Goal: Information Seeking & Learning: Learn about a topic

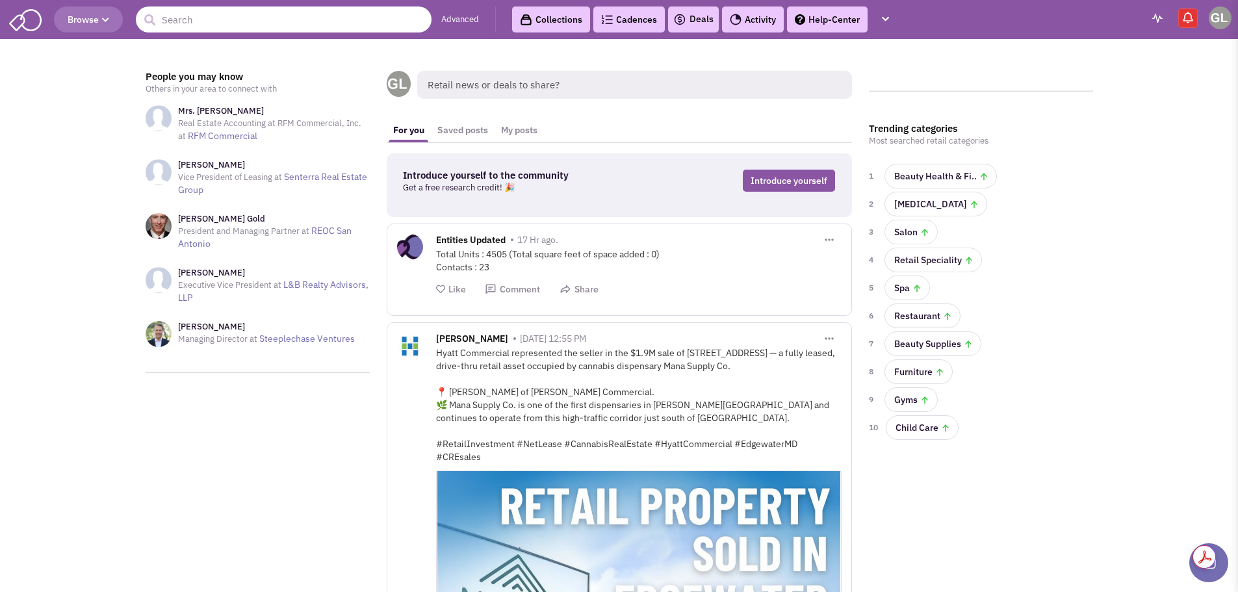
click at [205, 16] on input "text" at bounding box center [284, 19] width 296 height 26
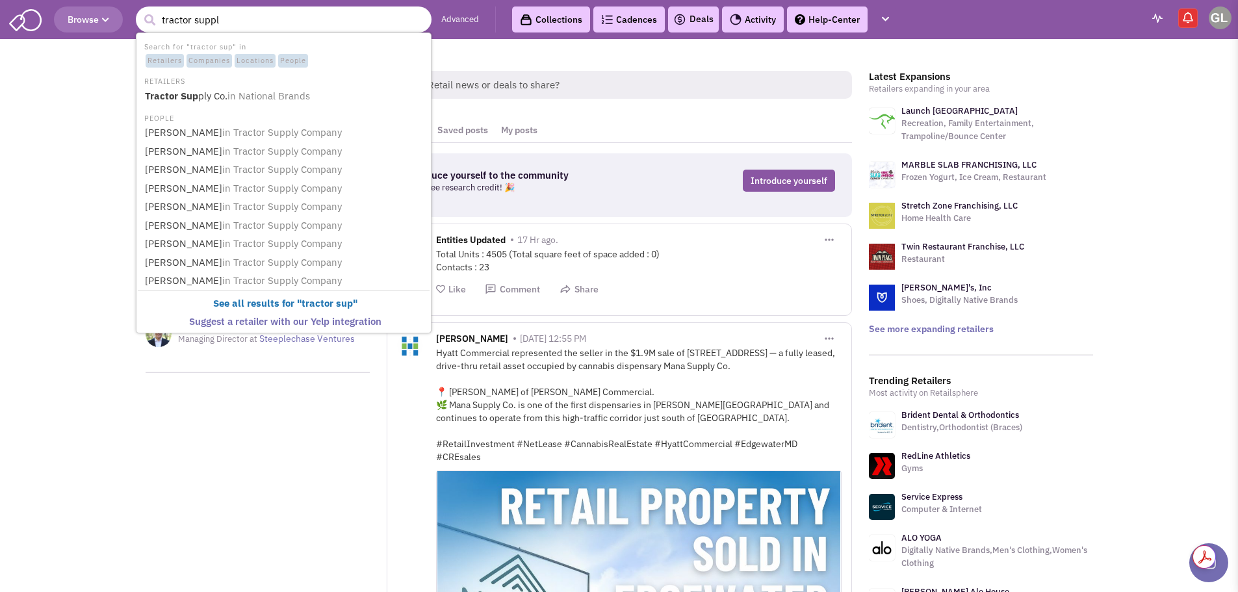
type input "tractor supply"
click at [210, 98] on b "Tractor Supply" at bounding box center [179, 96] width 68 height 12
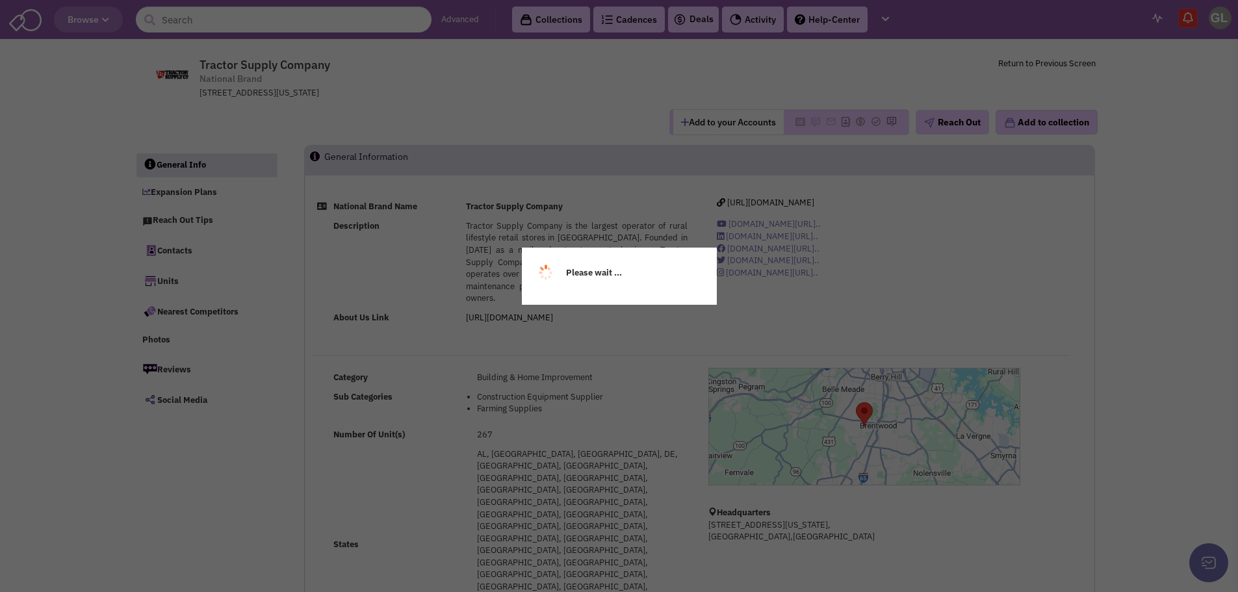
select select
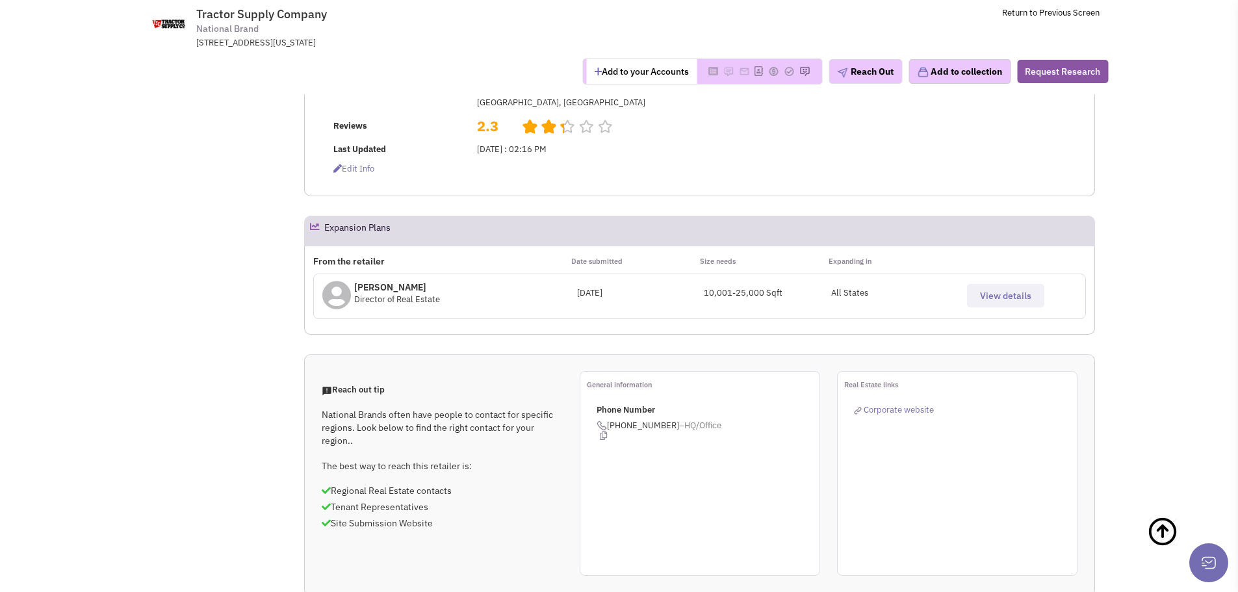
scroll to position [390, 0]
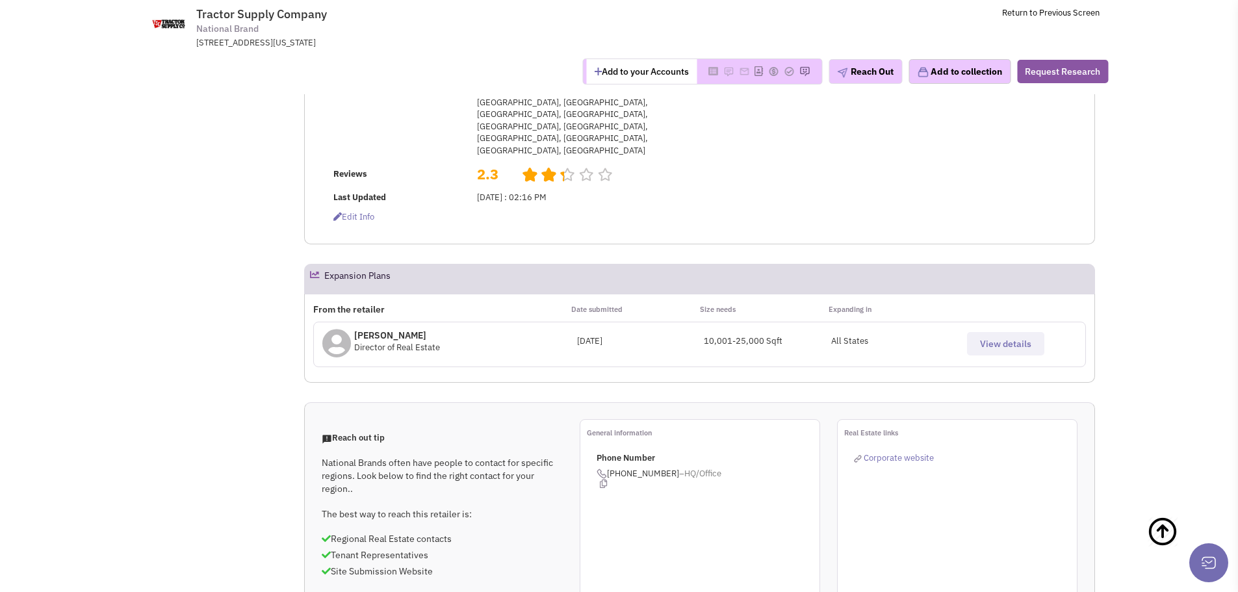
click at [998, 332] on button "View details" at bounding box center [1005, 343] width 77 height 23
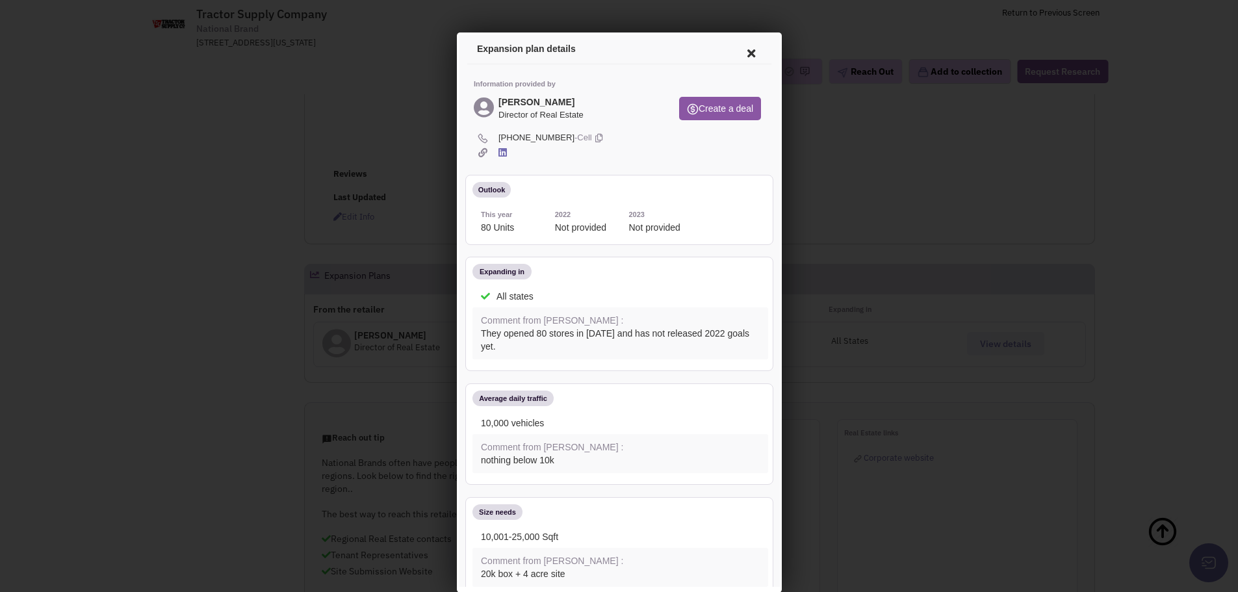
scroll to position [0, 0]
click at [735, 45] on icon at bounding box center [748, 51] width 27 height 31
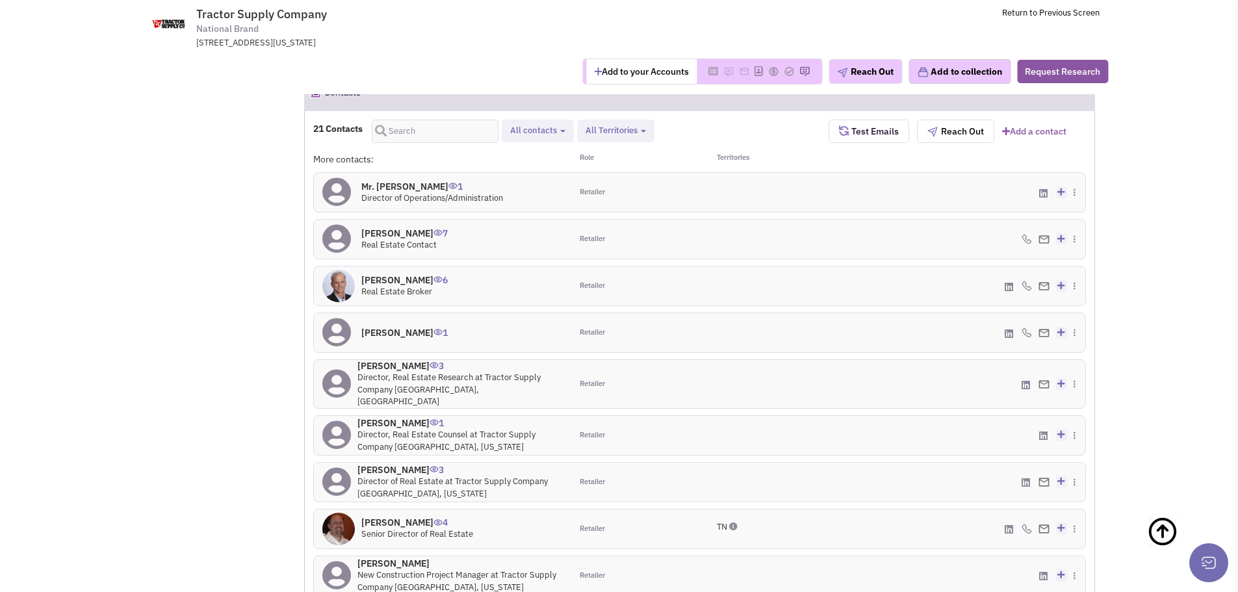
scroll to position [1040, 0]
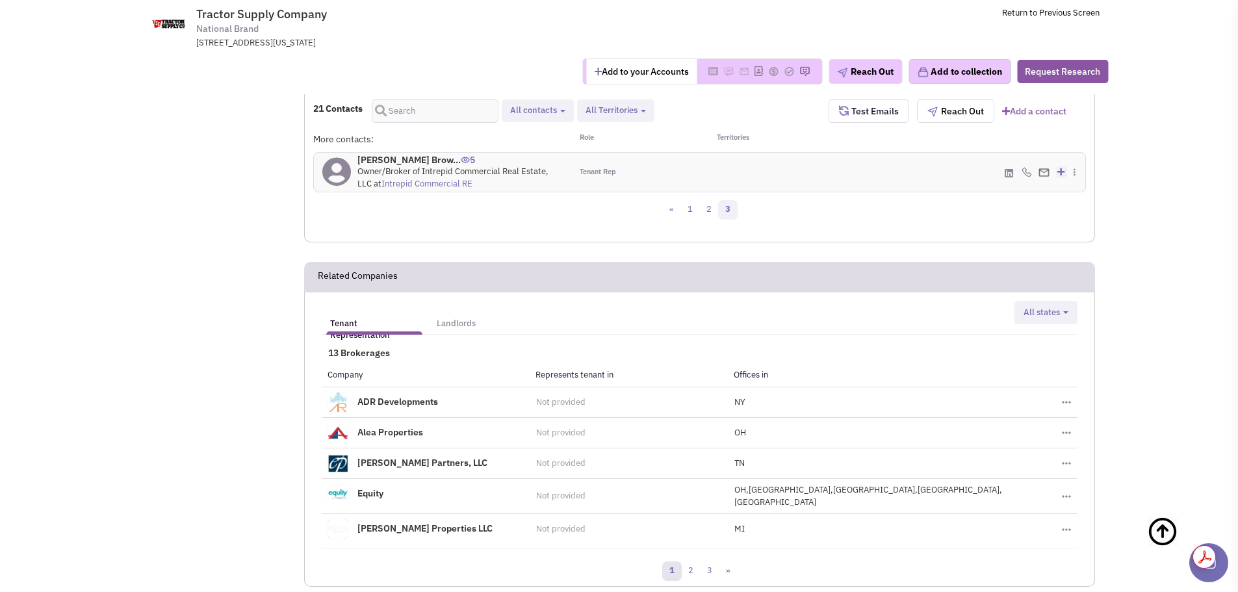
click at [673, 562] on link "1" at bounding box center [671, 571] width 19 height 19
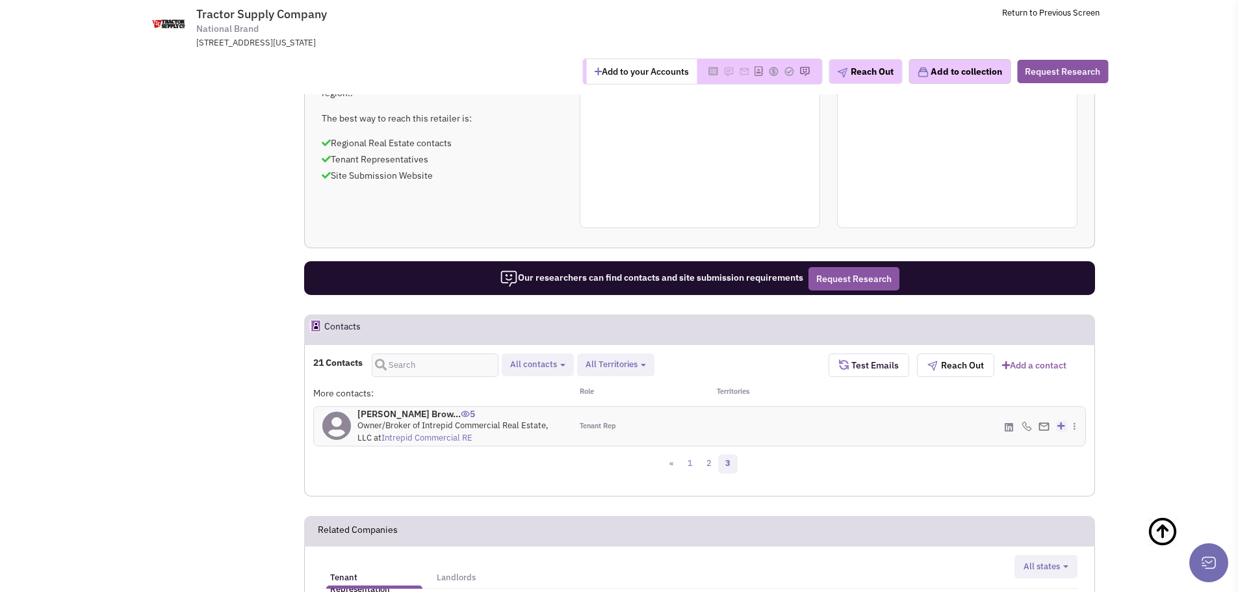
scroll to position [780, 0]
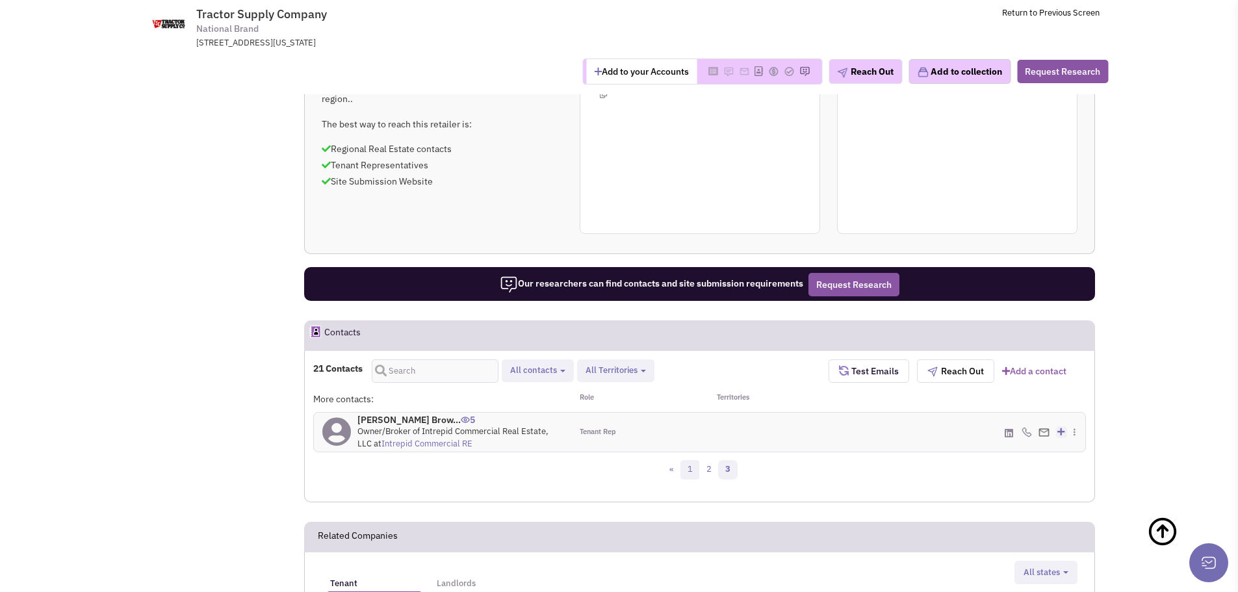
click at [692, 460] on link "1" at bounding box center [689, 469] width 19 height 19
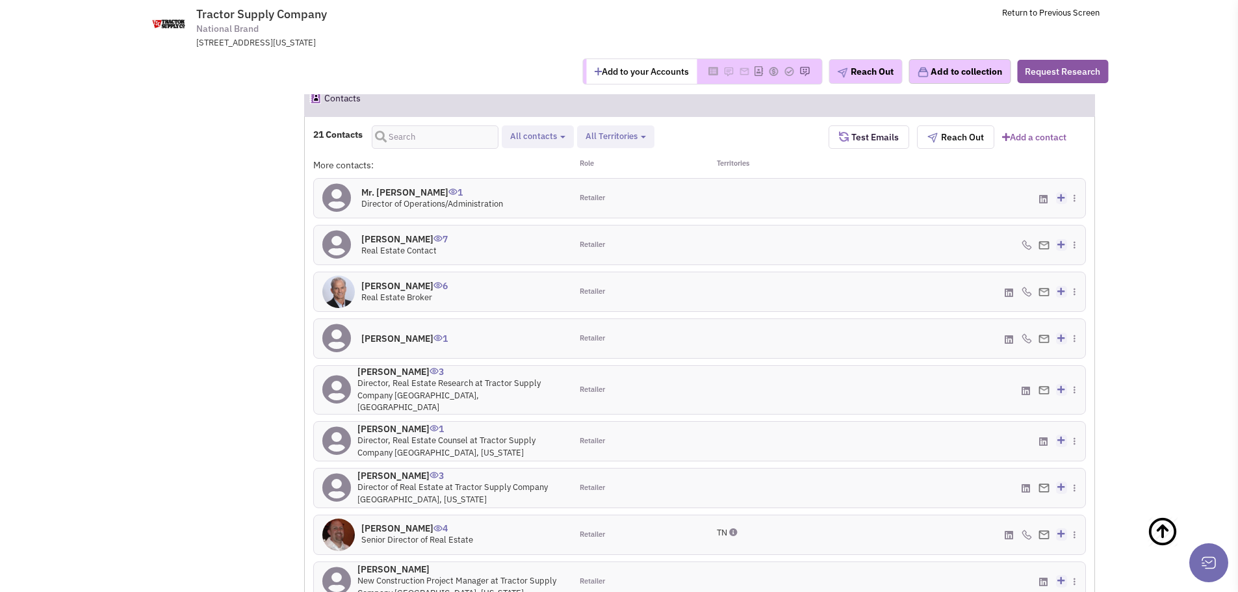
scroll to position [1040, 0]
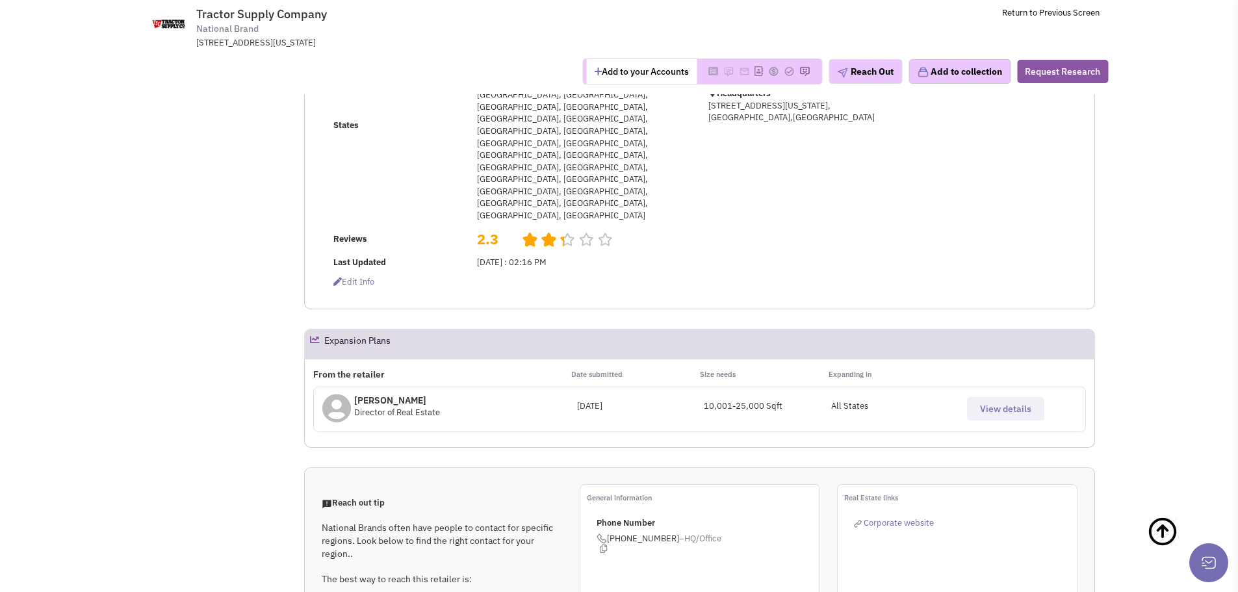
scroll to position [0, 0]
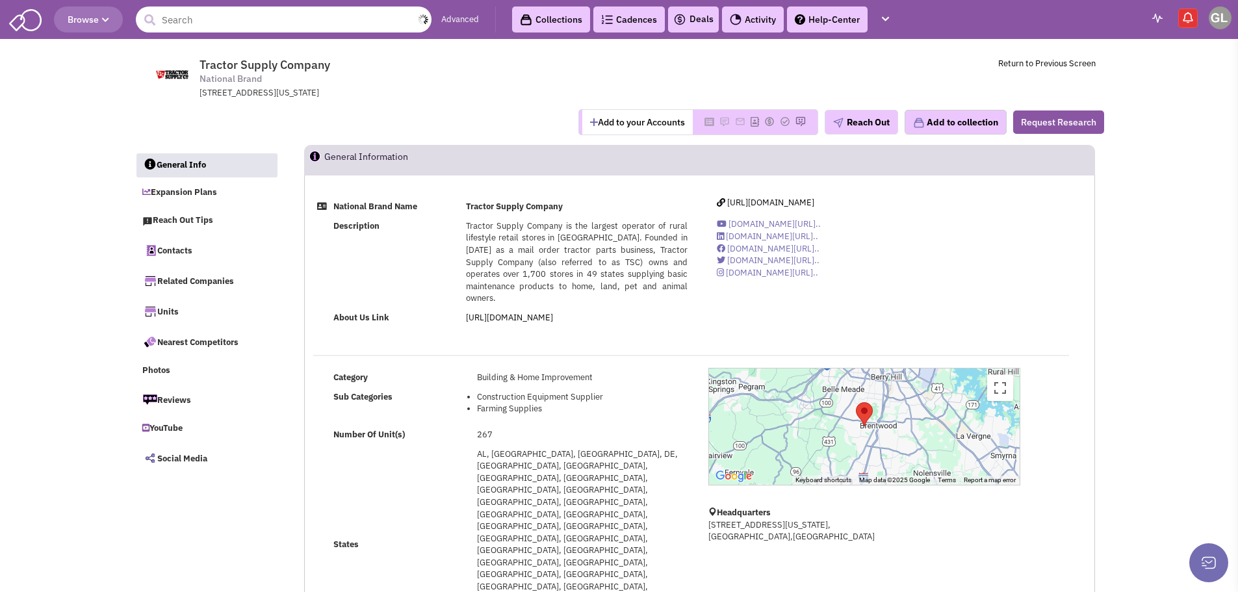
click at [220, 12] on input "text" at bounding box center [284, 19] width 296 height 26
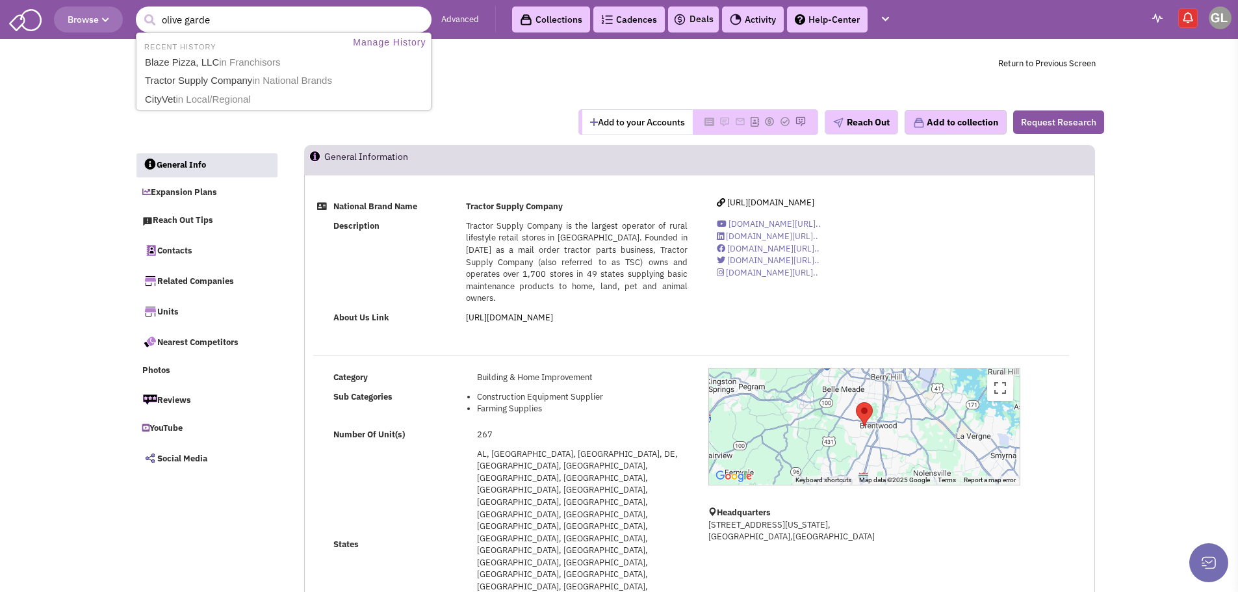
type input "olive garden"
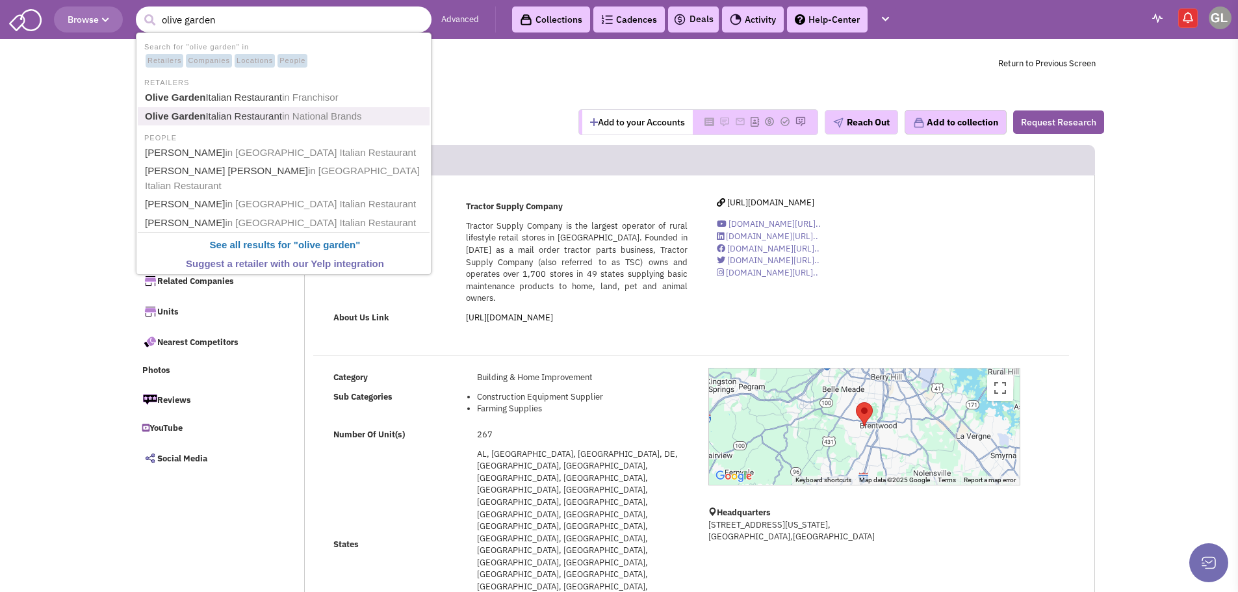
click at [202, 112] on b "Olive Garden" at bounding box center [175, 115] width 60 height 11
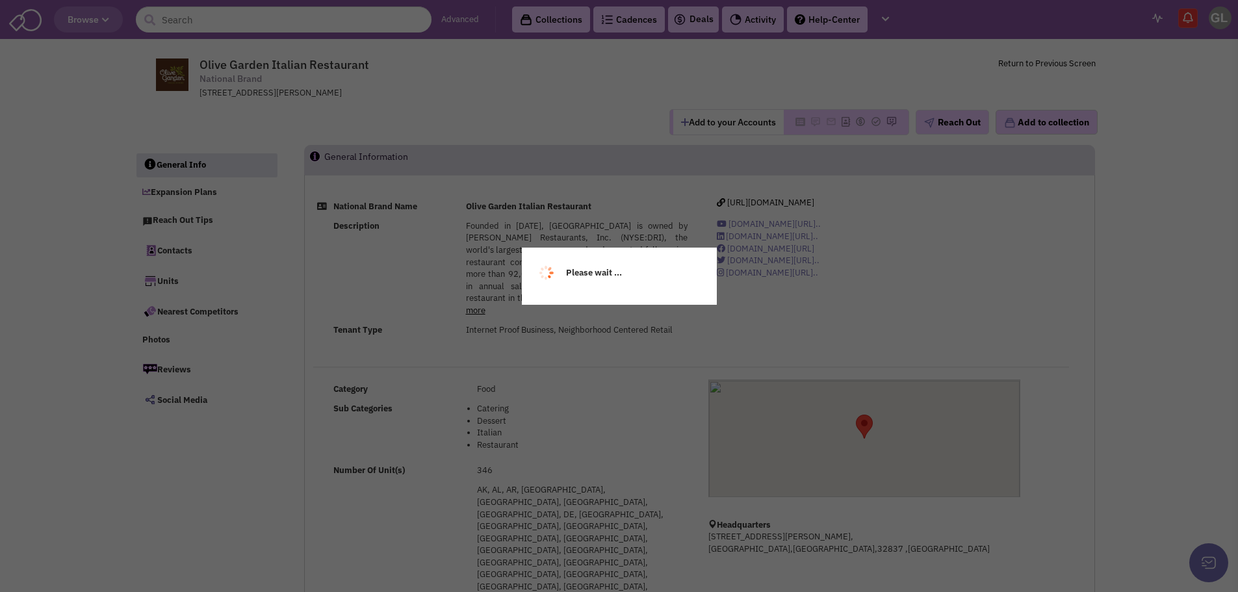
select select
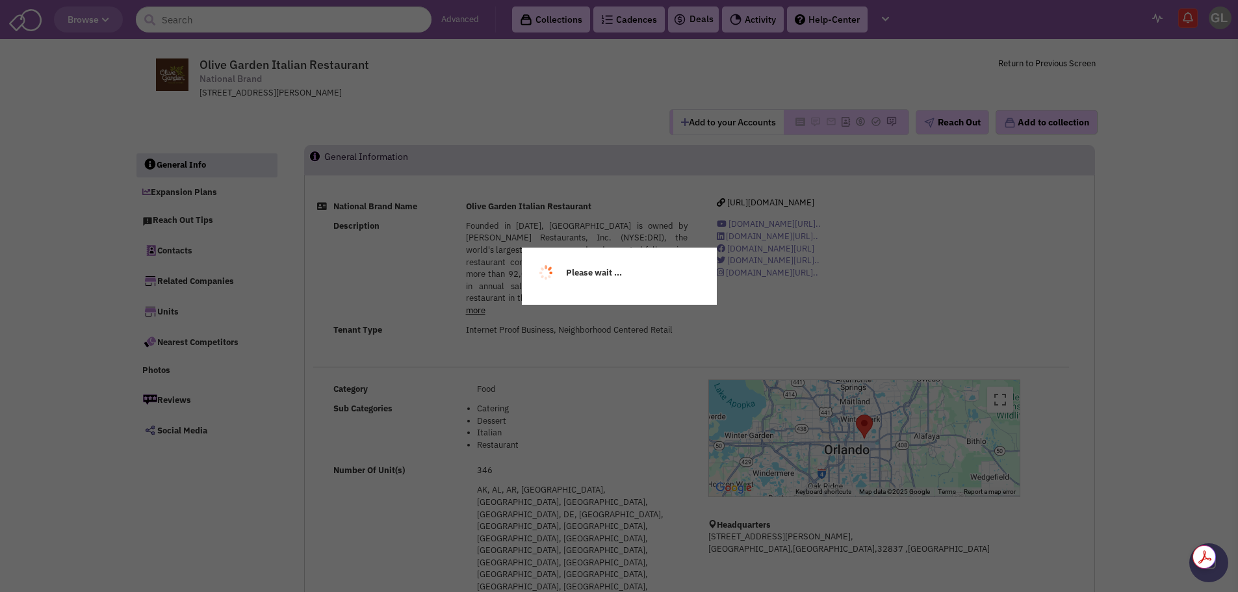
select select
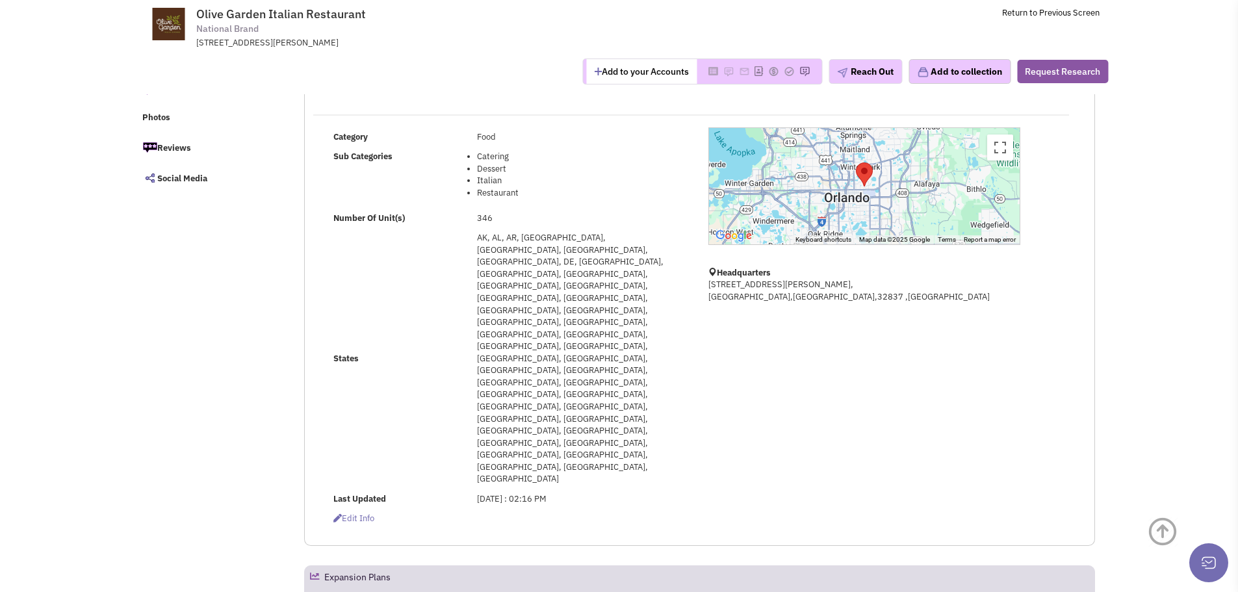
scroll to position [390, 0]
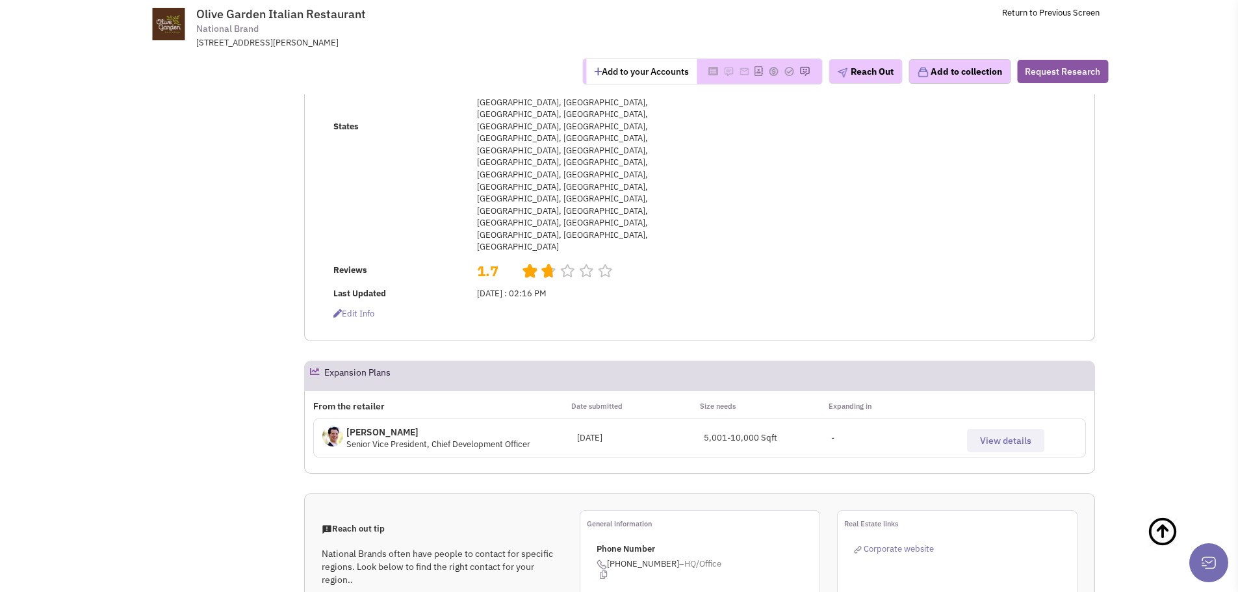
click at [979, 400] on div "From the retailer Date submitted Size needs Expanding in" at bounding box center [699, 409] width 773 height 19
click at [991, 435] on span "View details" at bounding box center [1005, 441] width 51 height 12
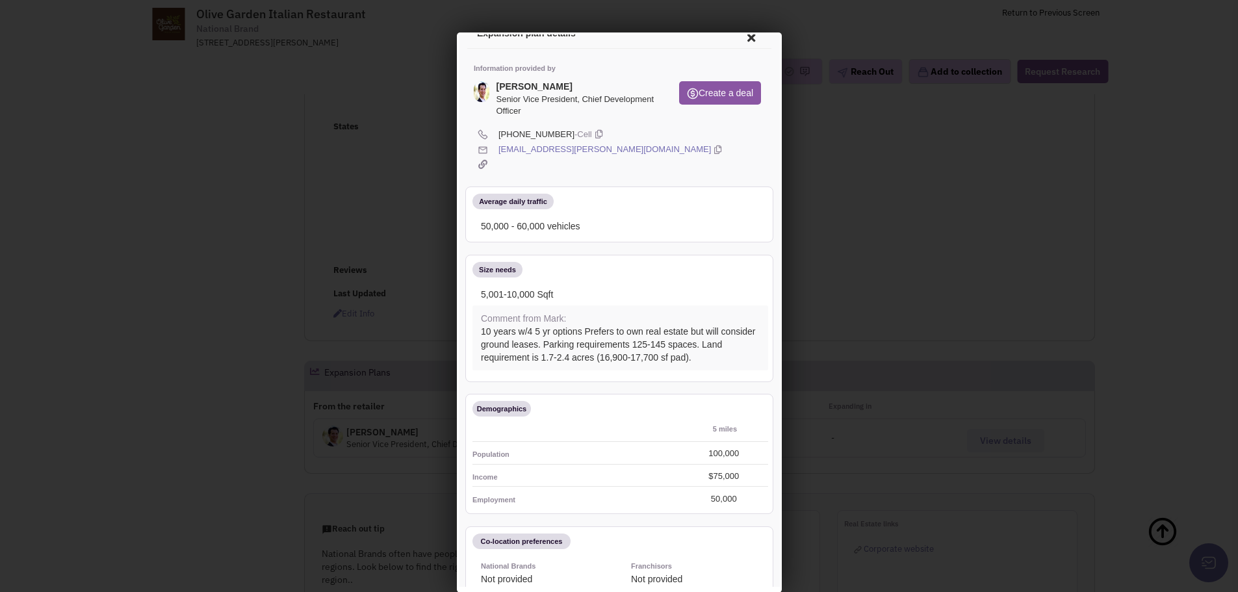
scroll to position [0, 0]
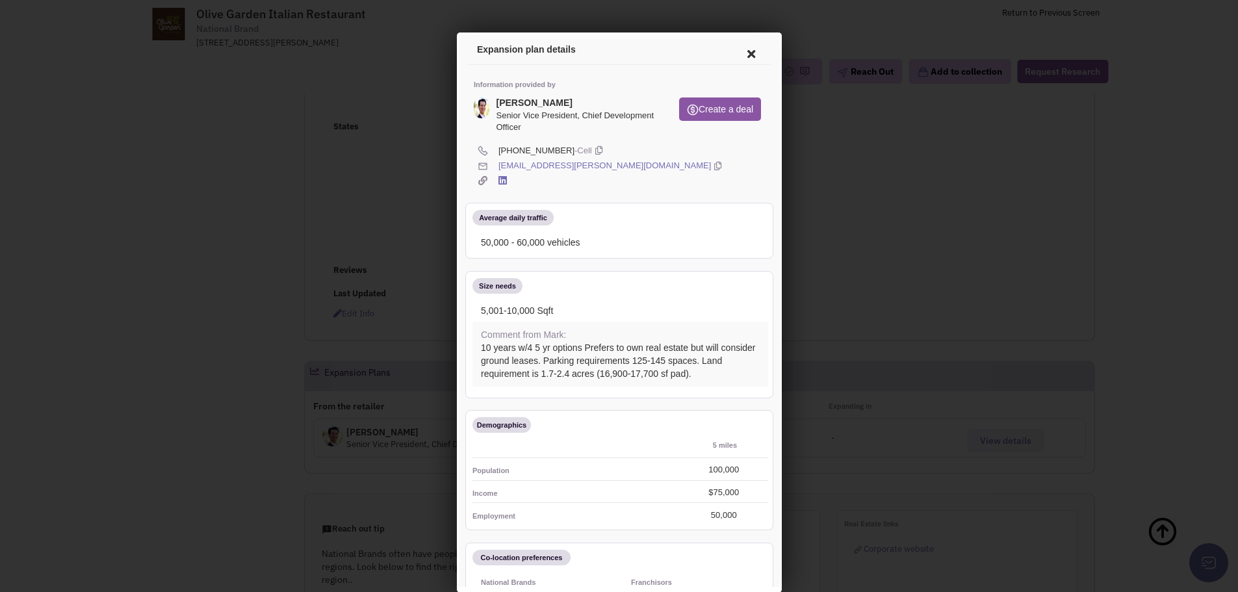
click at [739, 45] on icon at bounding box center [748, 51] width 27 height 31
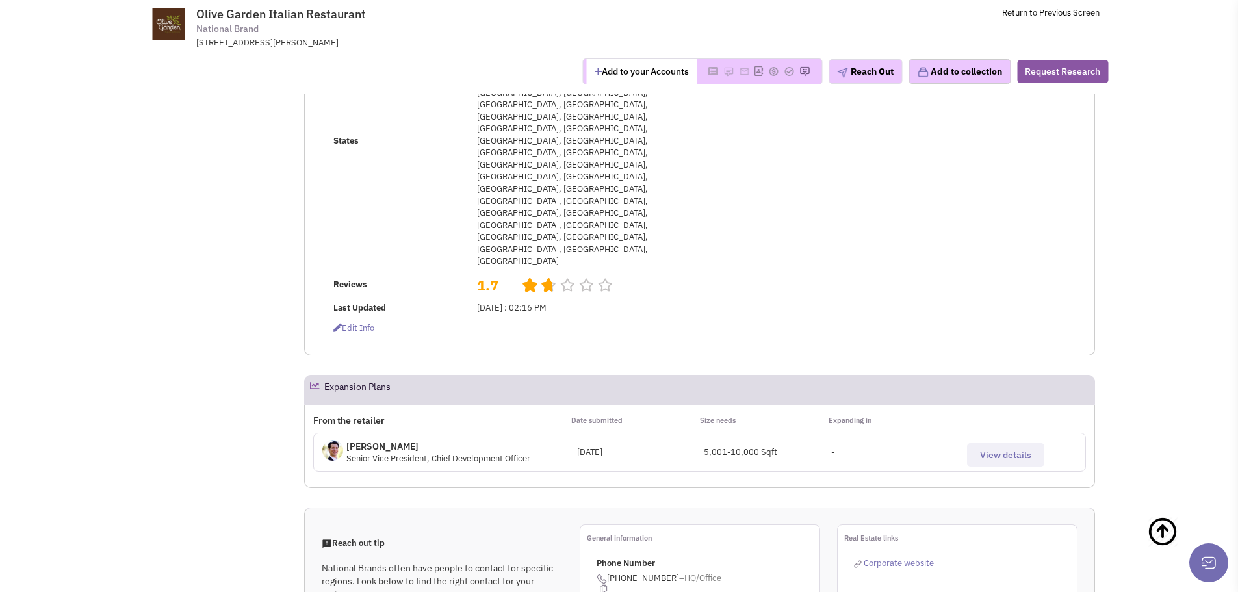
scroll to position [260, 0]
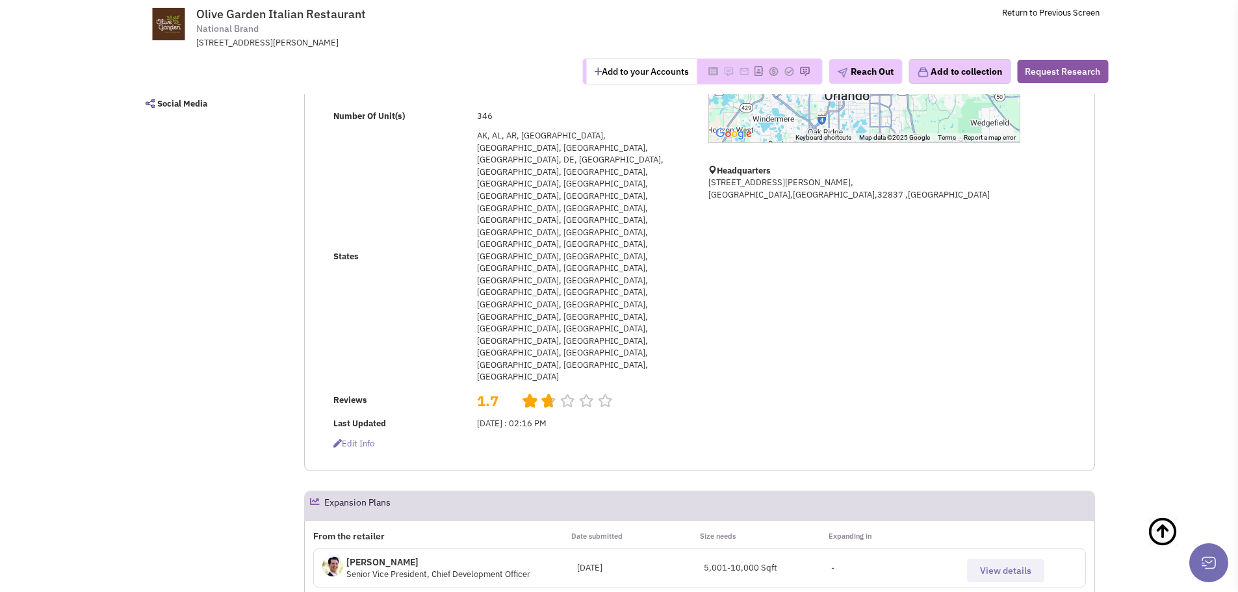
click at [1003, 565] on span "View details" at bounding box center [1005, 571] width 51 height 12
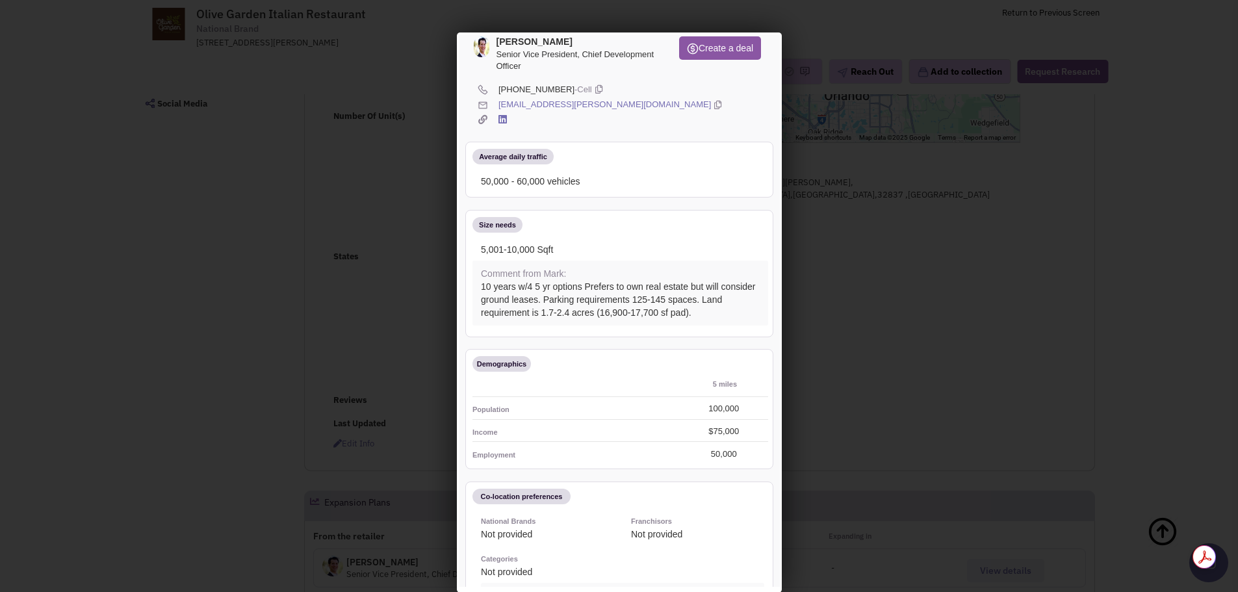
scroll to position [0, 0]
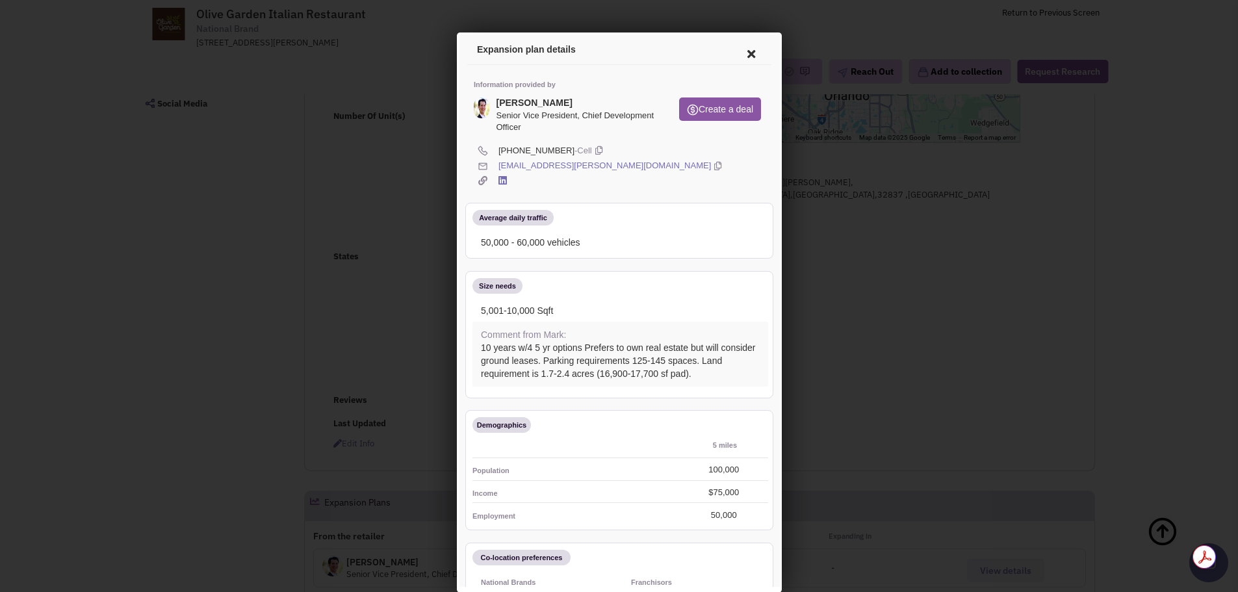
click at [736, 51] on icon at bounding box center [748, 51] width 27 height 31
